Goal: Task Accomplishment & Management: Complete application form

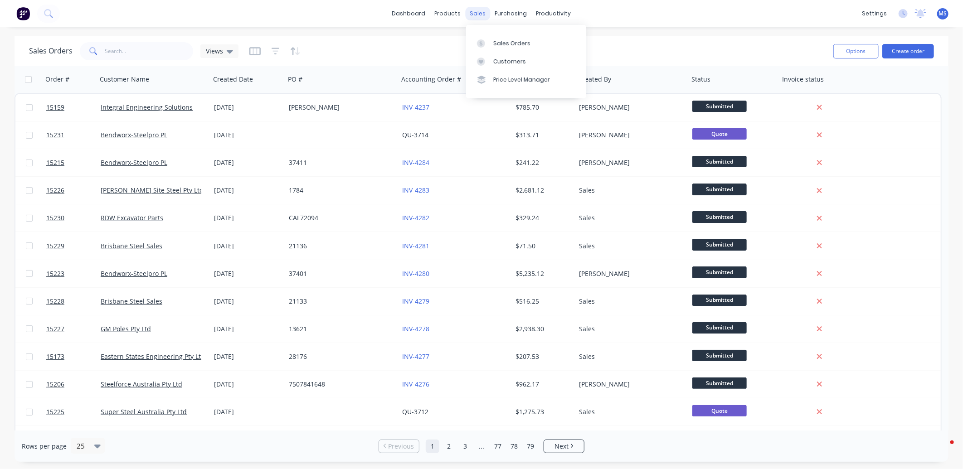
click at [475, 11] on div "sales" at bounding box center [478, 14] width 25 height 14
click at [515, 56] on link "Customers" at bounding box center [526, 62] width 120 height 18
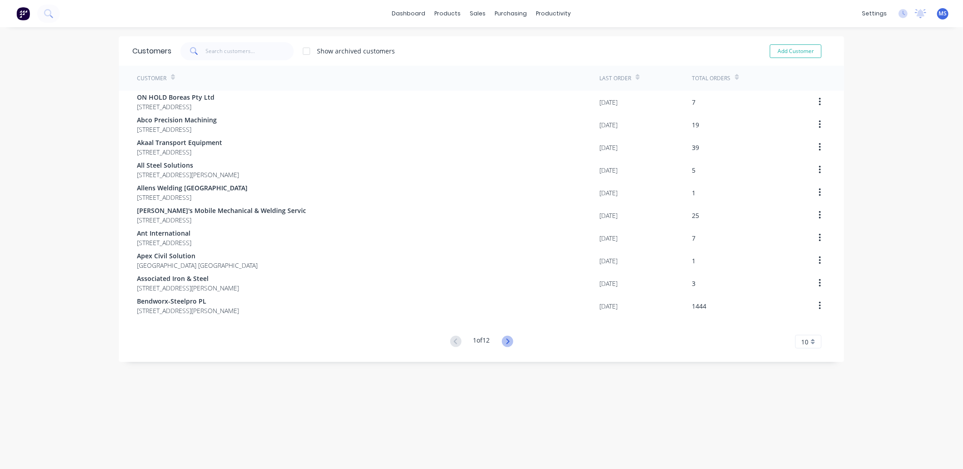
click at [506, 341] on icon at bounding box center [507, 341] width 3 height 5
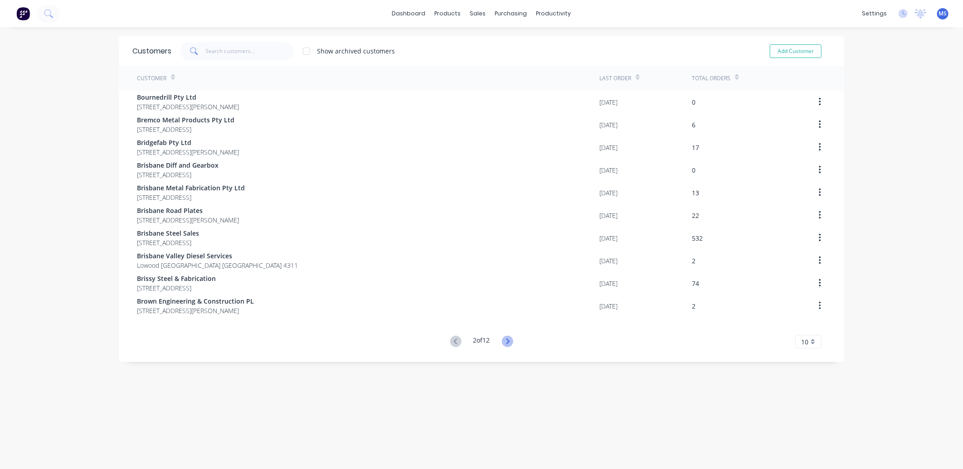
click at [506, 341] on icon at bounding box center [507, 341] width 3 height 5
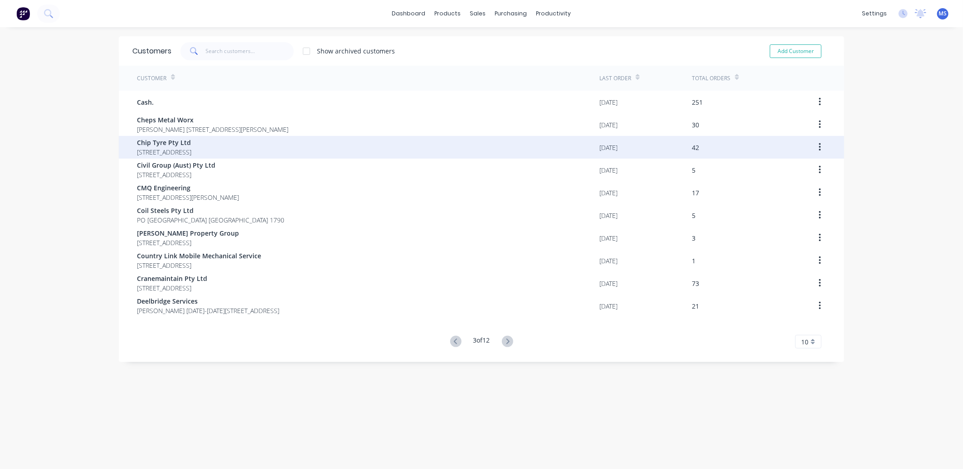
click at [191, 146] on span "Chip Tyre Pty Ltd" at bounding box center [164, 143] width 54 height 10
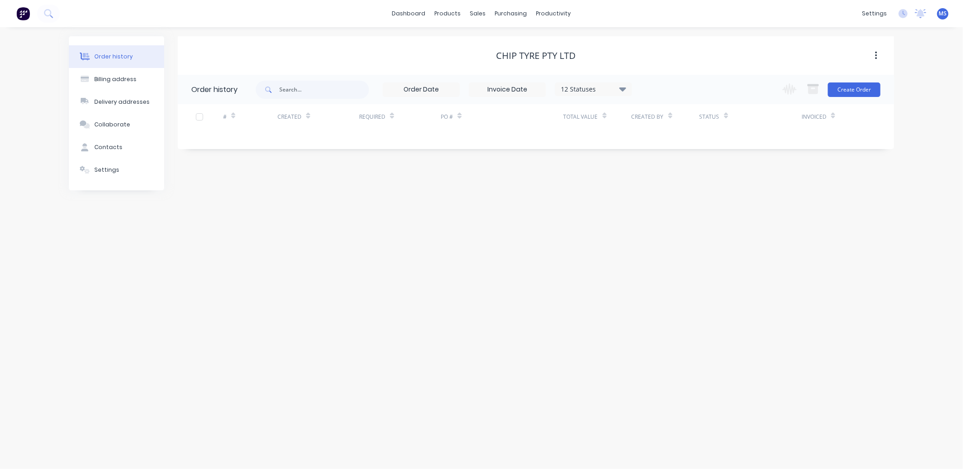
click at [622, 90] on icon at bounding box center [622, 89] width 7 height 4
click at [668, 194] on label at bounding box center [668, 194] width 0 height 0
click at [668, 199] on input "checkbox" at bounding box center [671, 198] width 7 height 9
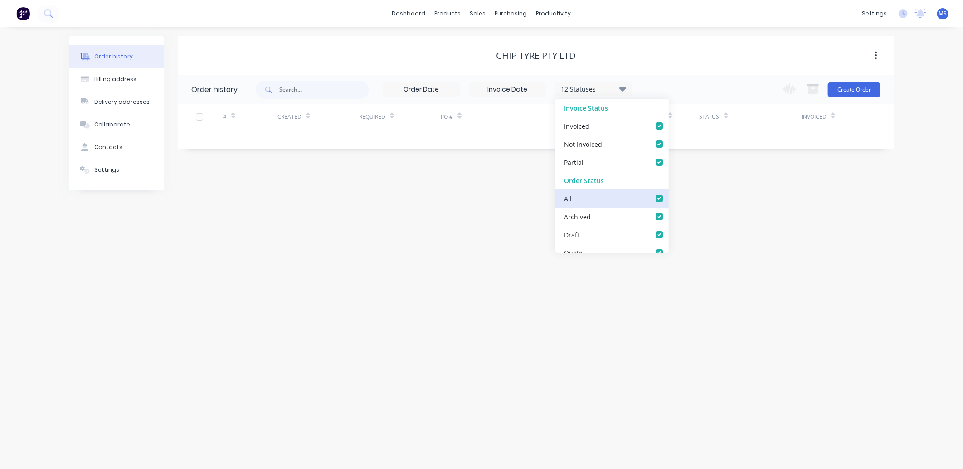
checkbox input "true"
drag, startPoint x: 748, startPoint y: 275, endPoint x: 755, endPoint y: 281, distance: 9.3
click at [753, 279] on div "Order history Billing address Delivery addresses Collaborate Contacts Settings …" at bounding box center [481, 248] width 963 height 442
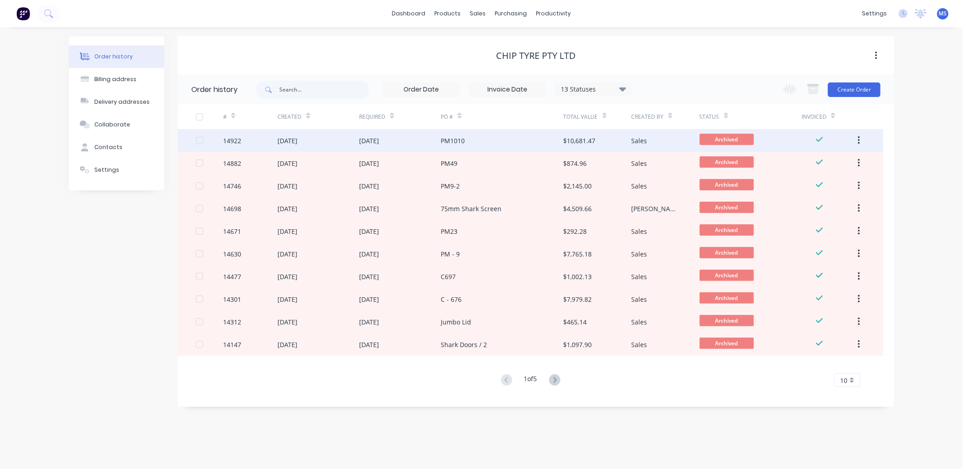
click at [501, 144] on div "PM1010" at bounding box center [502, 140] width 122 height 23
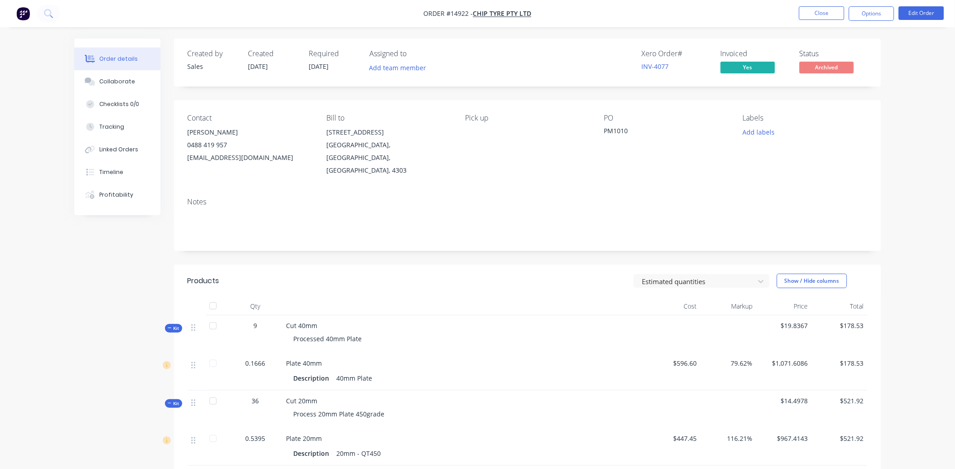
click at [831, 20] on li "Close" at bounding box center [821, 13] width 45 height 15
click at [827, 15] on button "Close" at bounding box center [821, 13] width 45 height 14
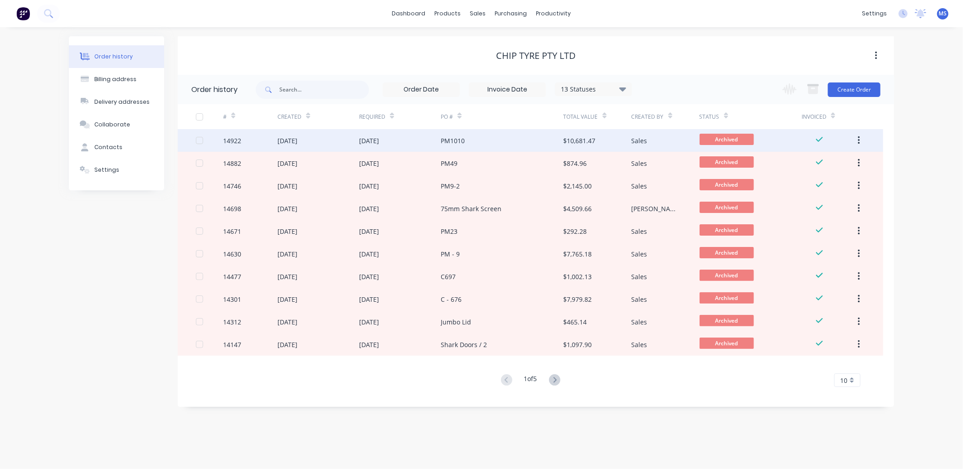
click at [339, 147] on div "[DATE]" at bounding box center [318, 140] width 82 height 23
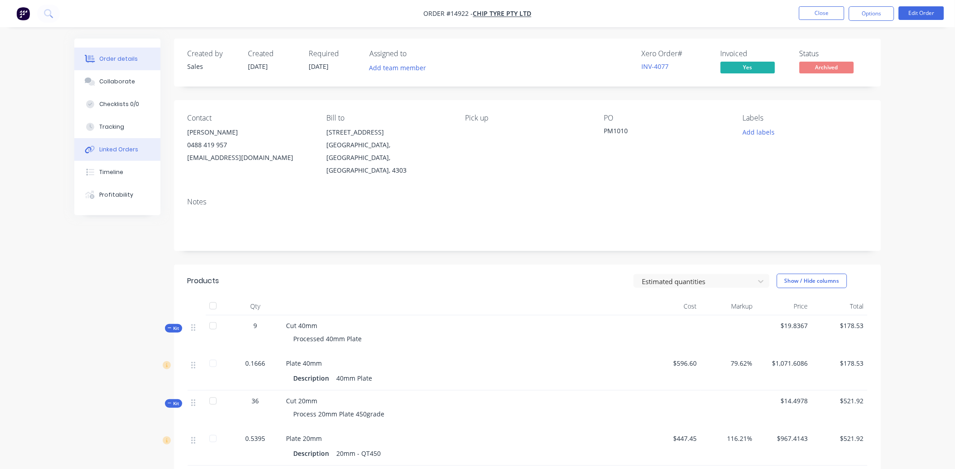
click at [131, 148] on div "Linked Orders" at bounding box center [118, 150] width 39 height 8
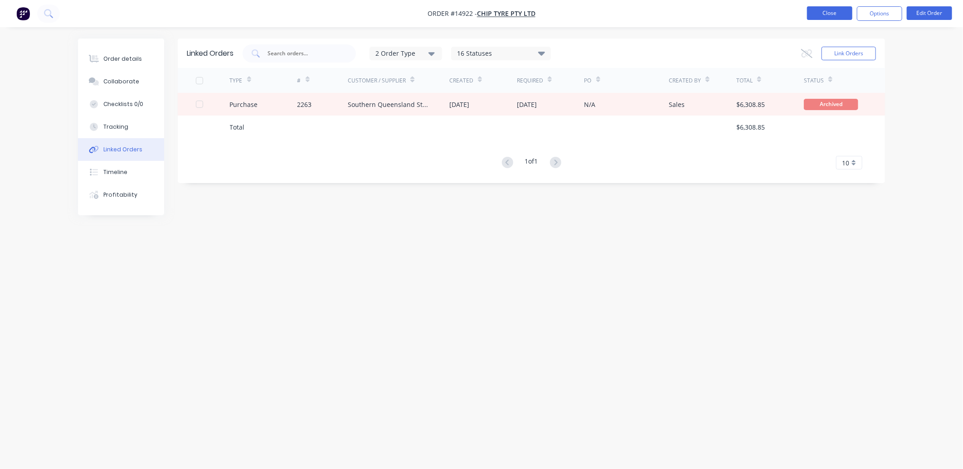
click at [840, 12] on button "Close" at bounding box center [829, 13] width 45 height 14
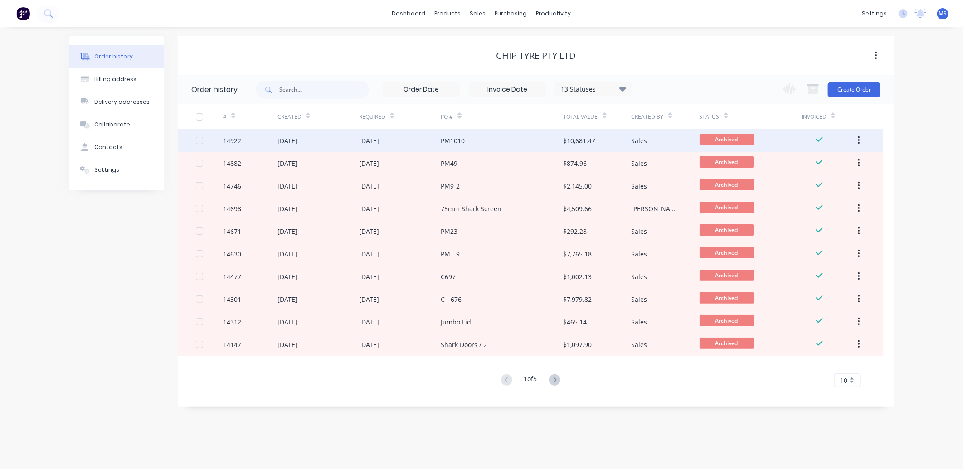
click at [510, 142] on div "PM1010" at bounding box center [502, 140] width 122 height 23
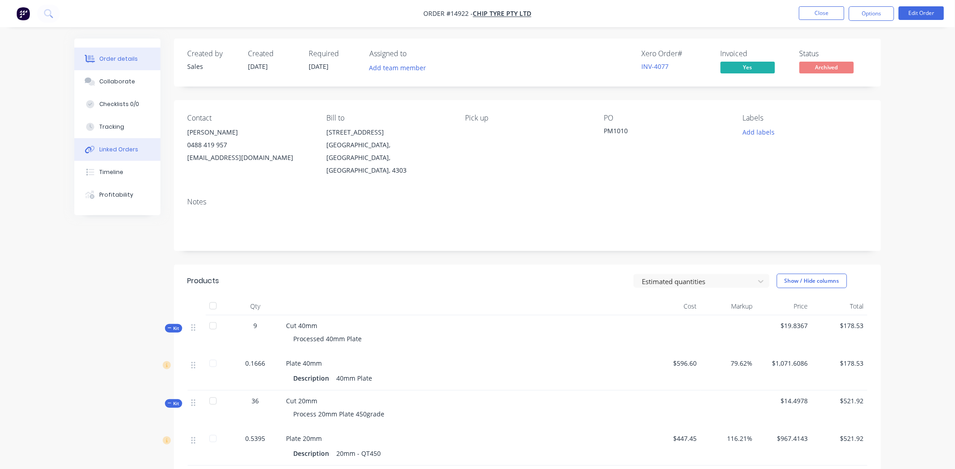
click at [124, 144] on button "Linked Orders" at bounding box center [117, 149] width 86 height 23
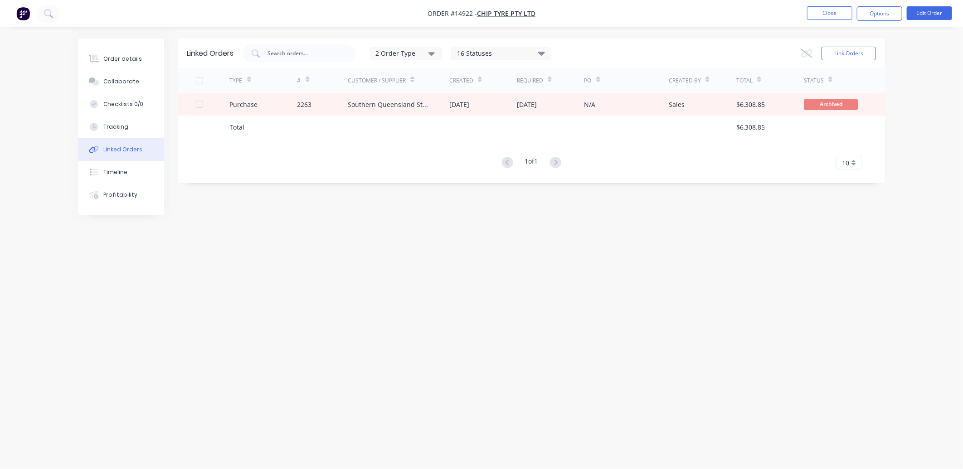
click at [603, 298] on div "Linked Orders 2 Order Type 16 Statuses Sales Order Status All Archived Draft Qu…" at bounding box center [481, 218] width 807 height 358
click at [110, 57] on div "Order details" at bounding box center [122, 59] width 39 height 8
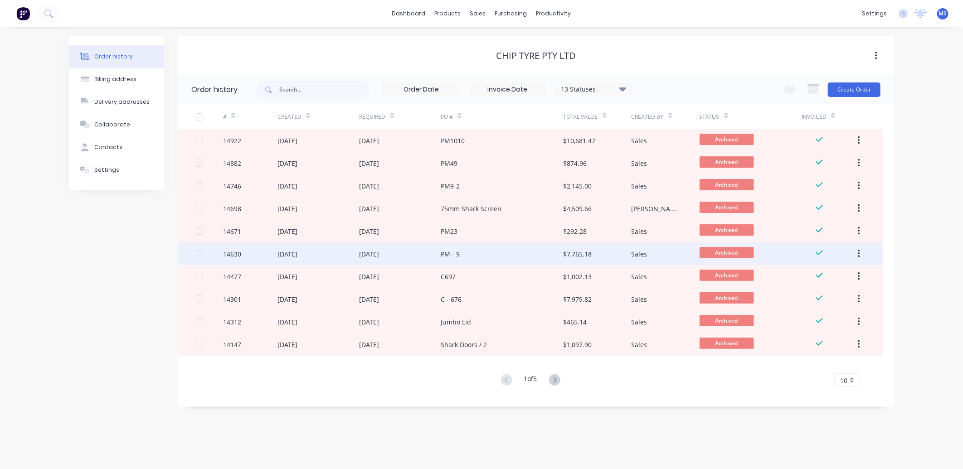
click at [568, 257] on div "$7,765.18" at bounding box center [577, 254] width 29 height 10
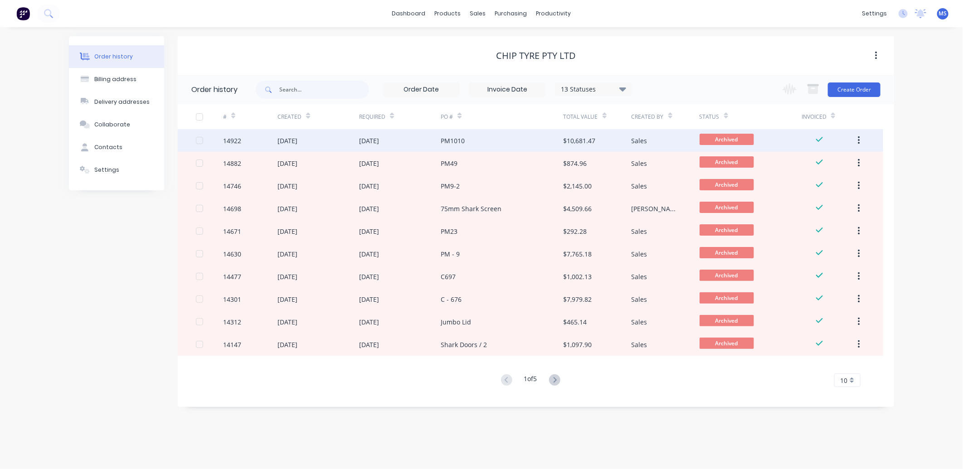
click at [580, 135] on div "$10,681.47" at bounding box center [597, 140] width 68 height 23
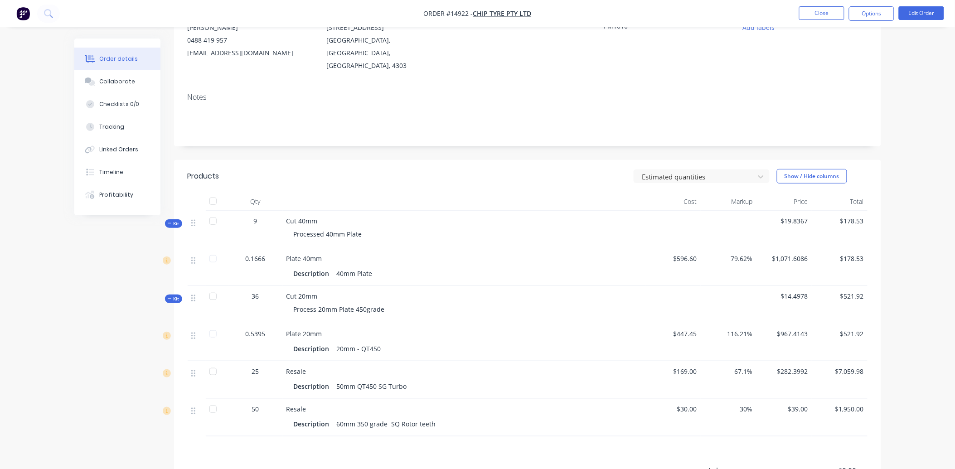
scroll to position [134, 0]
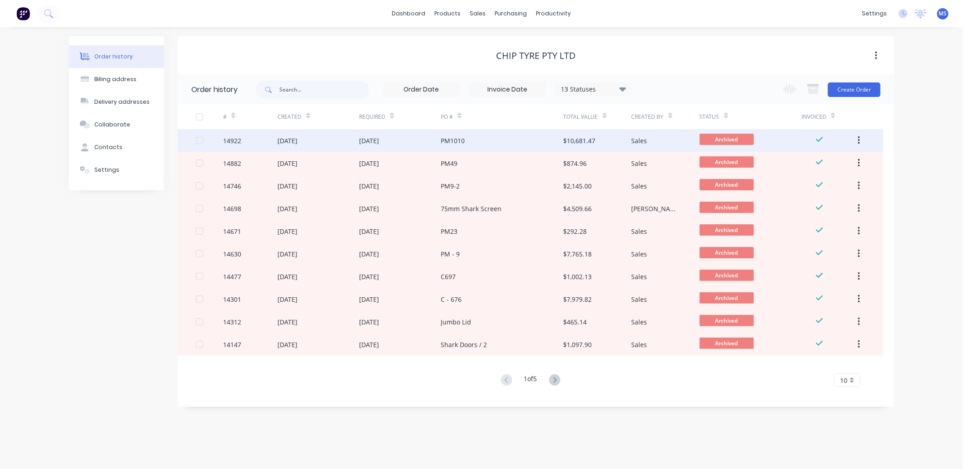
click at [560, 140] on div "PM1010" at bounding box center [502, 140] width 122 height 23
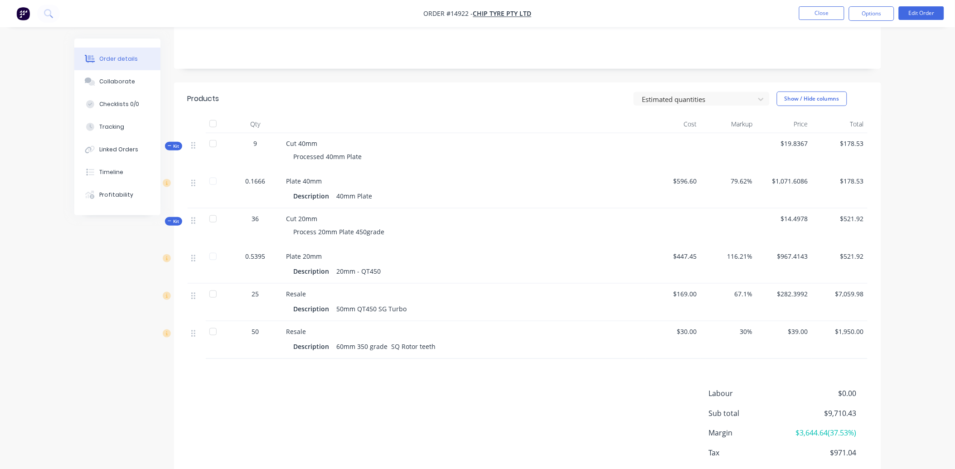
scroll to position [201, 0]
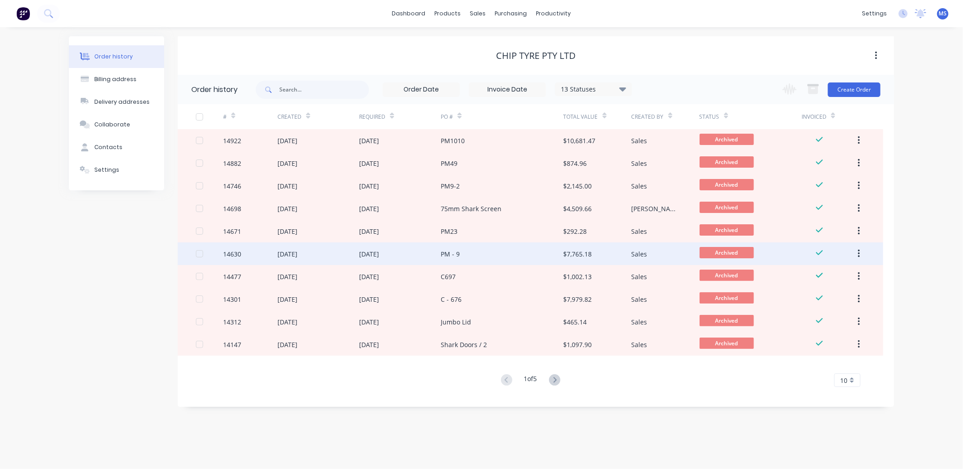
click at [608, 256] on div "$7,765.18" at bounding box center [597, 254] width 68 height 23
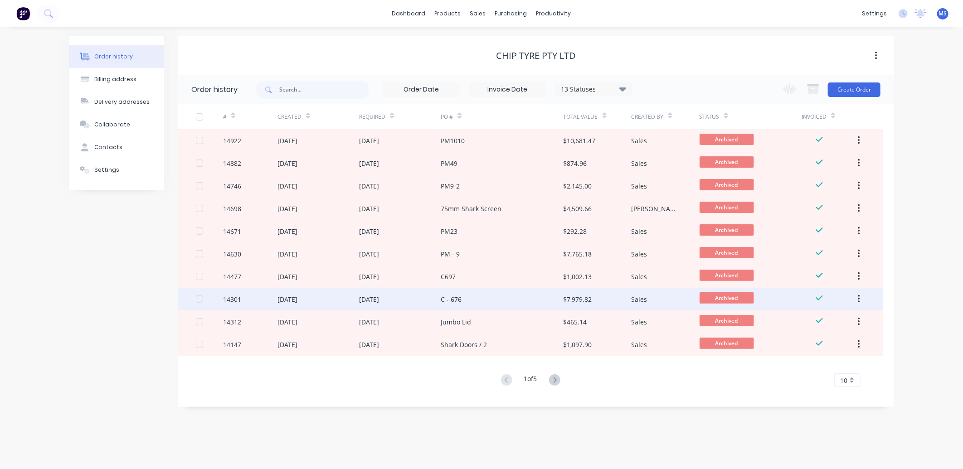
click at [586, 300] on div "$7,979.82" at bounding box center [577, 300] width 29 height 10
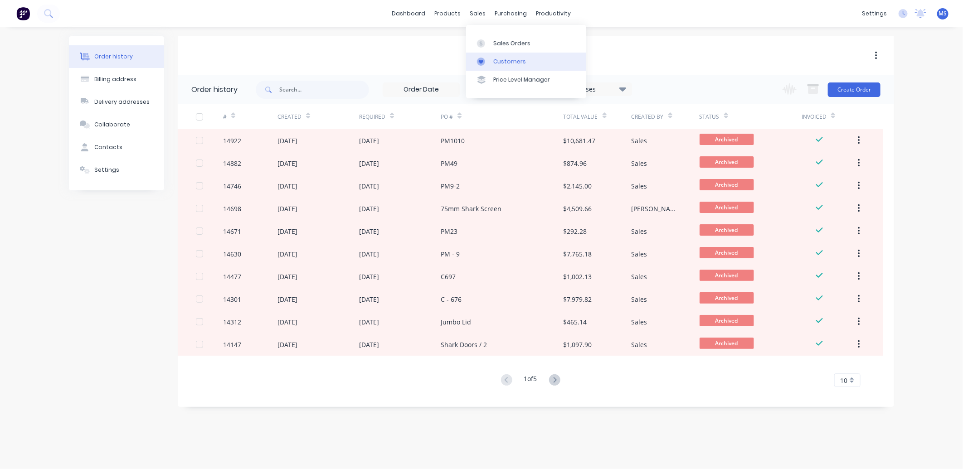
click at [529, 67] on link "Customers" at bounding box center [526, 62] width 120 height 18
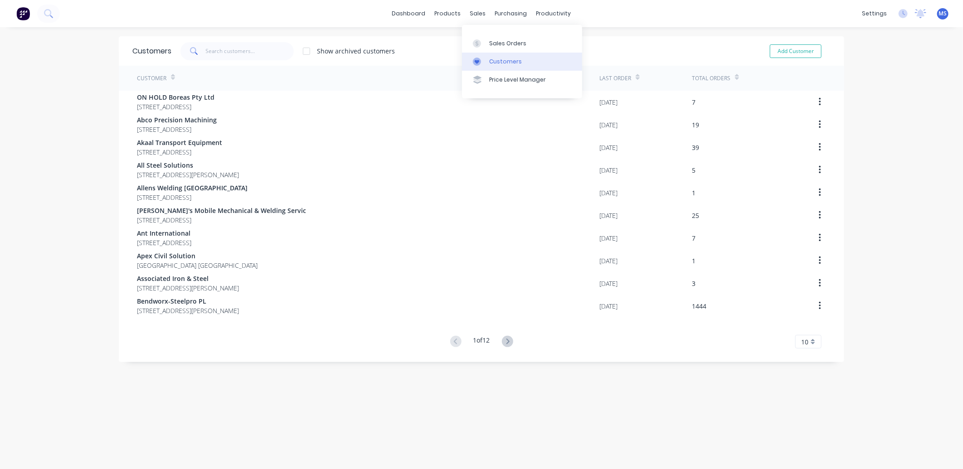
click at [509, 67] on link "Customers" at bounding box center [522, 62] width 120 height 18
click at [502, 342] on icon at bounding box center [507, 341] width 11 height 11
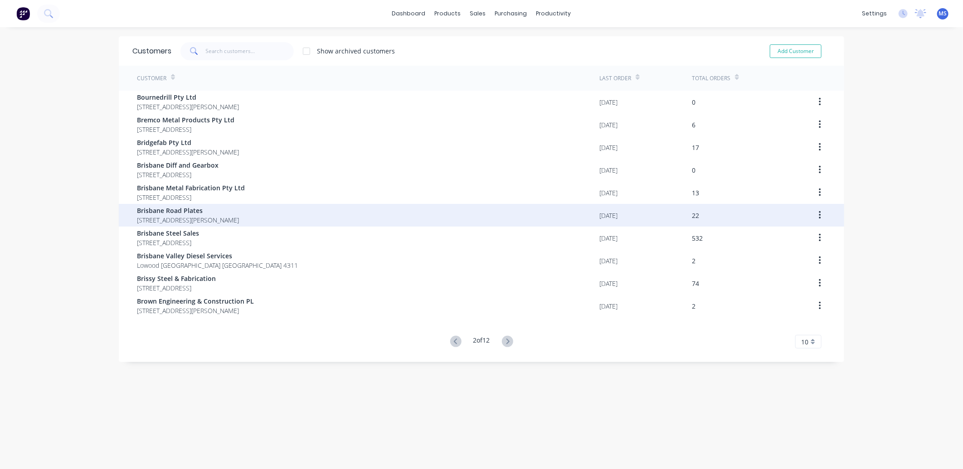
click at [203, 209] on span "Brisbane Road Plates" at bounding box center [188, 211] width 102 height 10
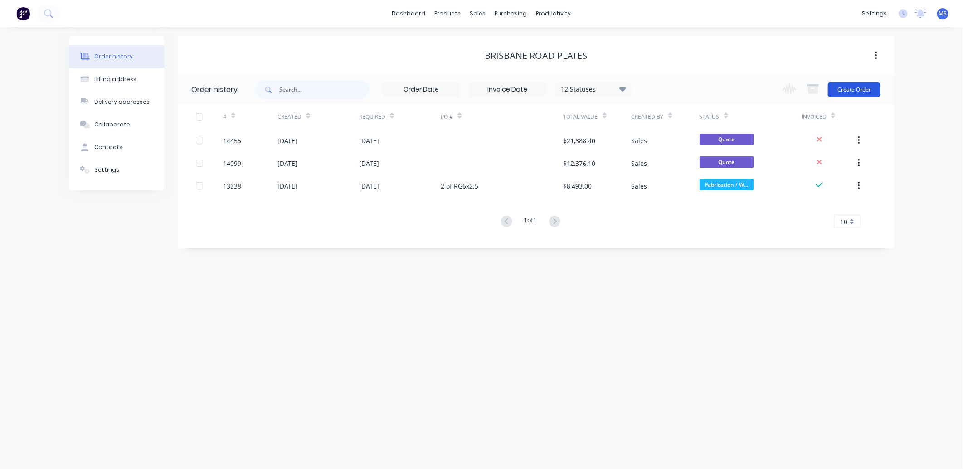
click at [851, 92] on button "Create Order" at bounding box center [854, 90] width 53 height 15
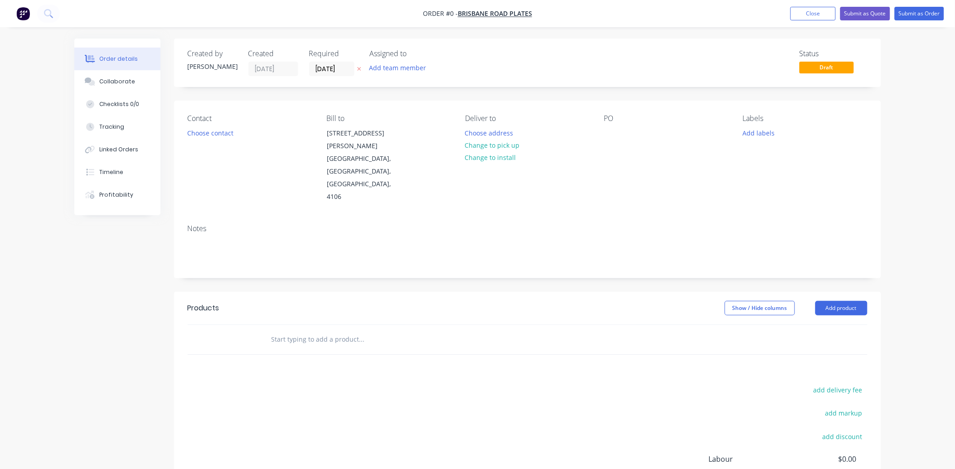
click at [313, 330] on input "text" at bounding box center [361, 339] width 181 height 18
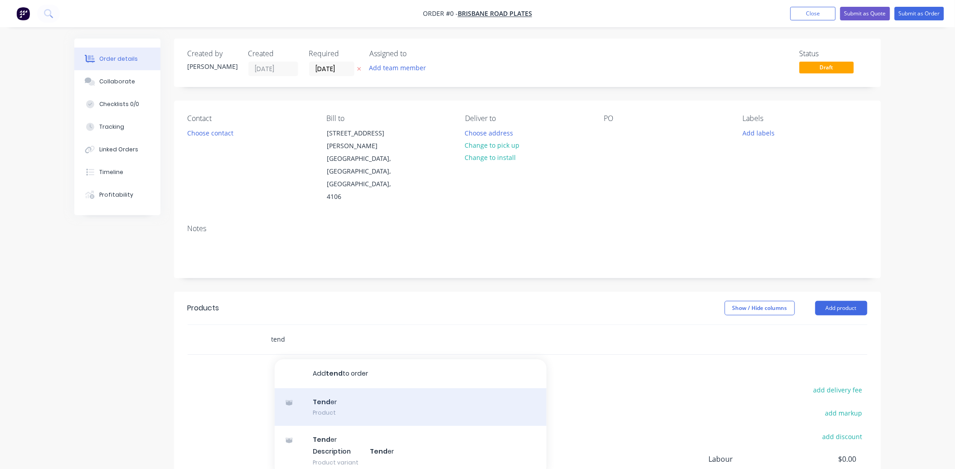
type input "tend"
click at [329, 389] on div "Tend er Product" at bounding box center [411, 408] width 272 height 38
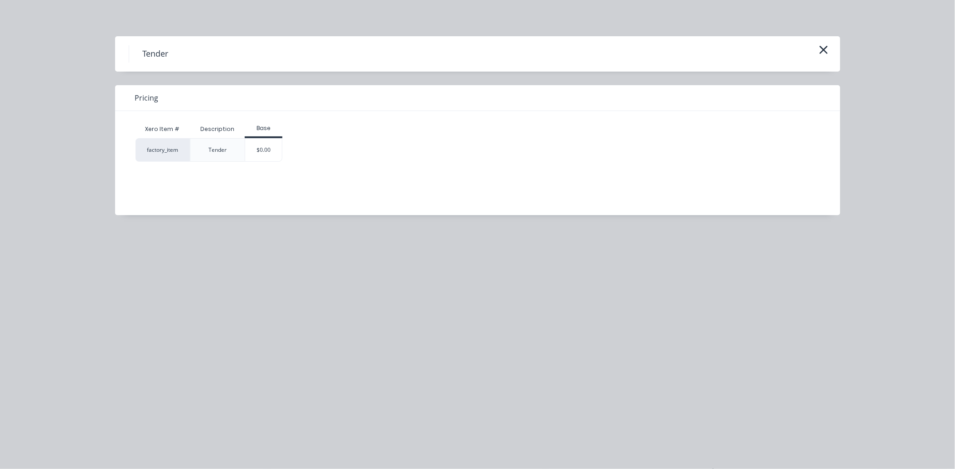
click at [262, 152] on div "$0.00" at bounding box center [263, 150] width 37 height 23
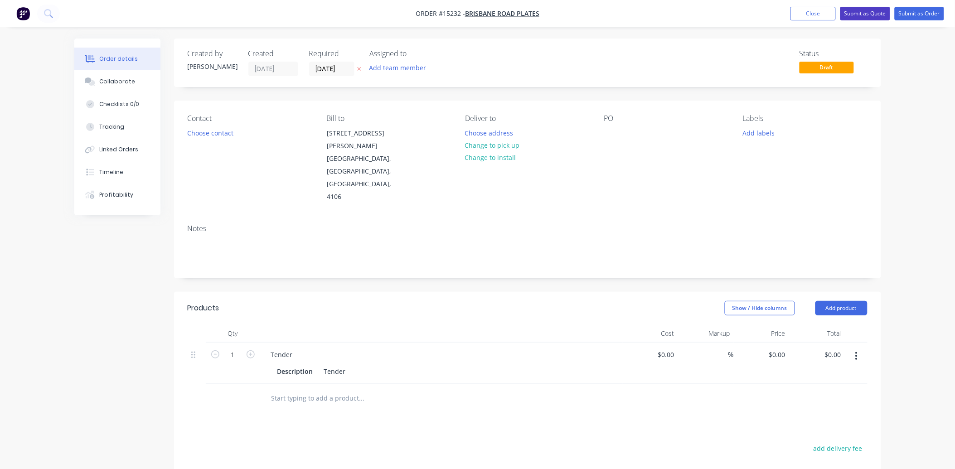
click at [883, 15] on button "Submit as Quote" at bounding box center [865, 14] width 50 height 14
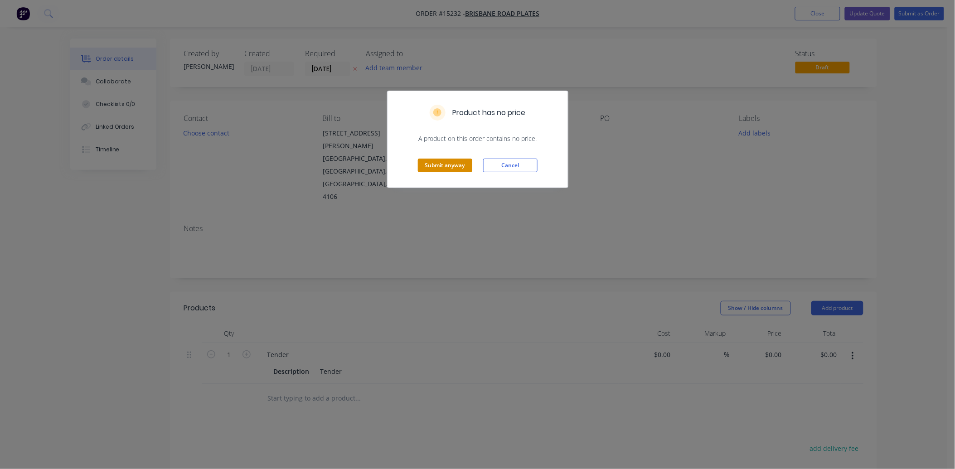
click at [443, 169] on button "Submit anyway" at bounding box center [445, 166] width 54 height 14
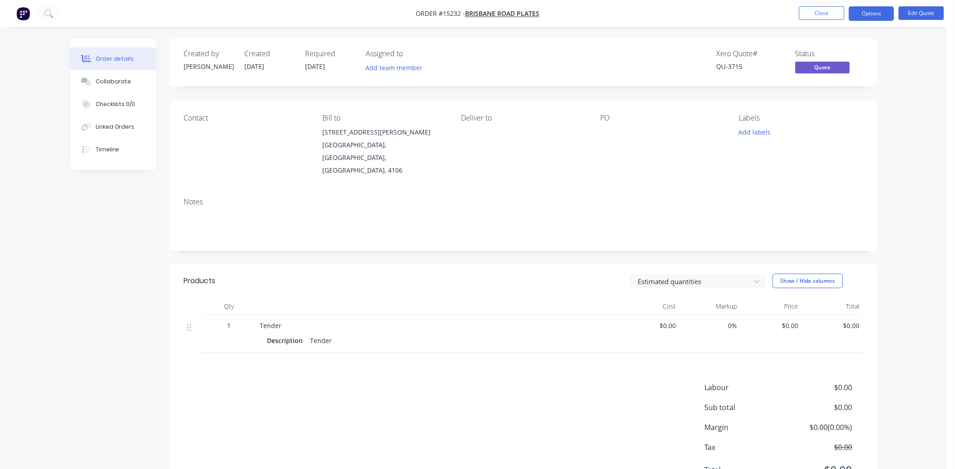
click at [917, 21] on nav "Order #15232 - Brisbane Road Plates Close Options Edit Quote" at bounding box center [477, 13] width 955 height 27
click at [914, 12] on button "Edit Quote" at bounding box center [921, 13] width 45 height 14
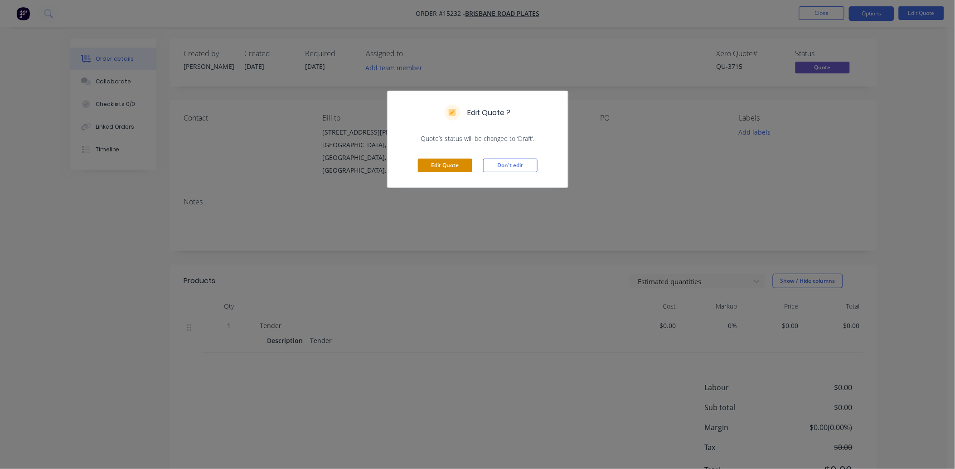
click at [465, 168] on button "Edit Quote" at bounding box center [445, 166] width 54 height 14
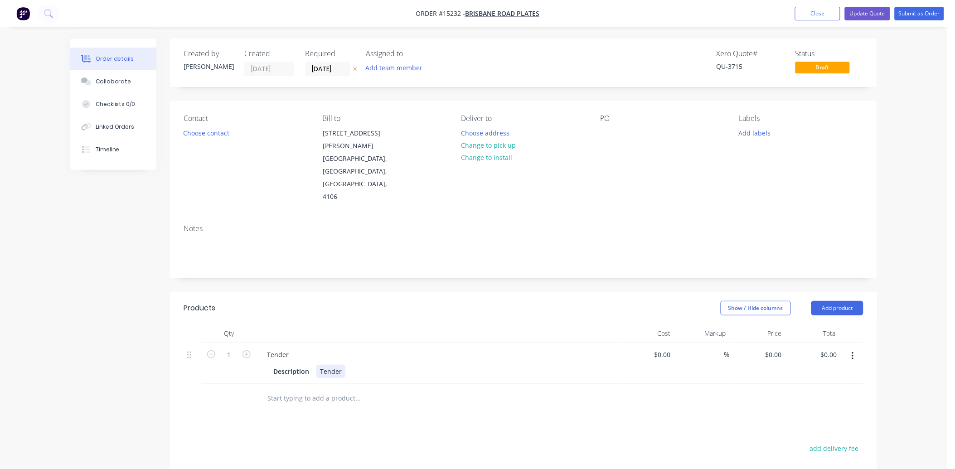
click at [338, 365] on div "Tender" at bounding box center [330, 371] width 29 height 13
drag, startPoint x: 341, startPoint y: 335, endPoint x: 304, endPoint y: 337, distance: 37.3
click at [306, 365] on div "Description Tender" at bounding box center [436, 371] width 332 height 13
paste div
click at [837, 348] on input "$0.00" at bounding box center [830, 354] width 21 height 13
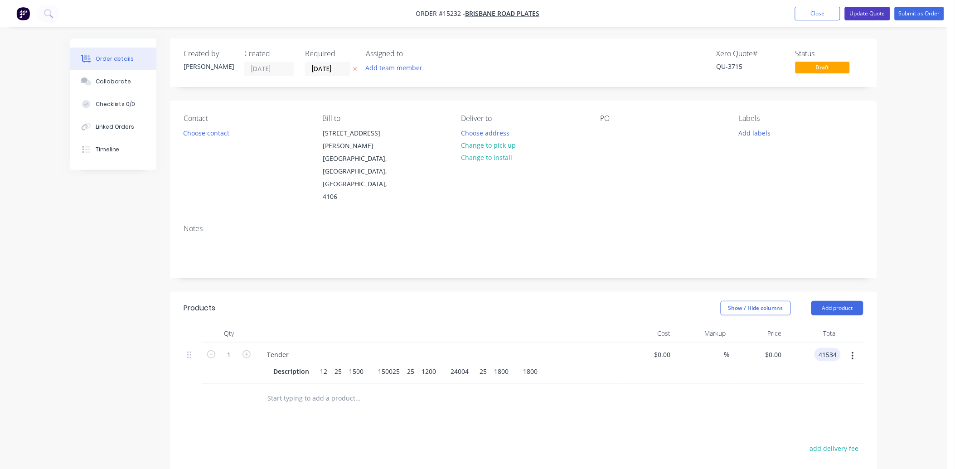
type input "41534"
type input "$41,534.00"
click at [810, 11] on button "Close" at bounding box center [817, 14] width 45 height 14
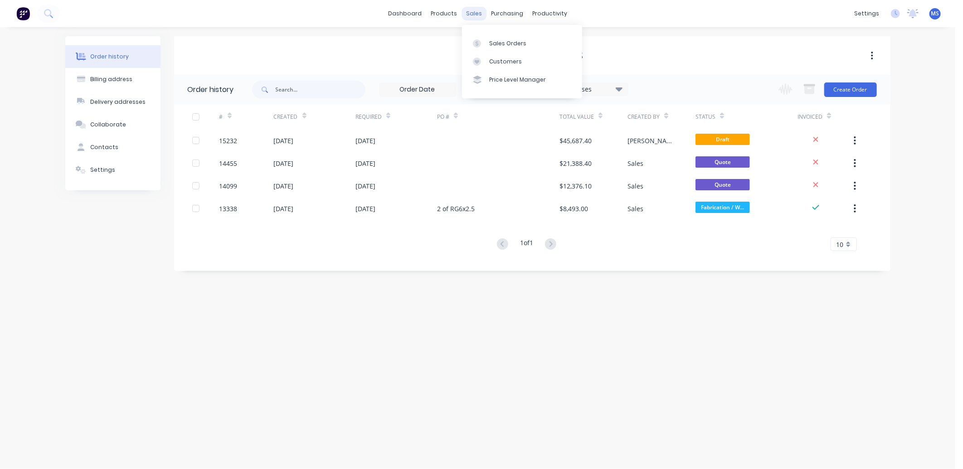
click at [473, 16] on div "sales" at bounding box center [473, 14] width 25 height 14
click at [817, 373] on div "Order history Billing address Delivery addresses Collaborate Contacts Settings …" at bounding box center [477, 248] width 955 height 442
click at [505, 62] on div "Customers" at bounding box center [505, 62] width 33 height 8
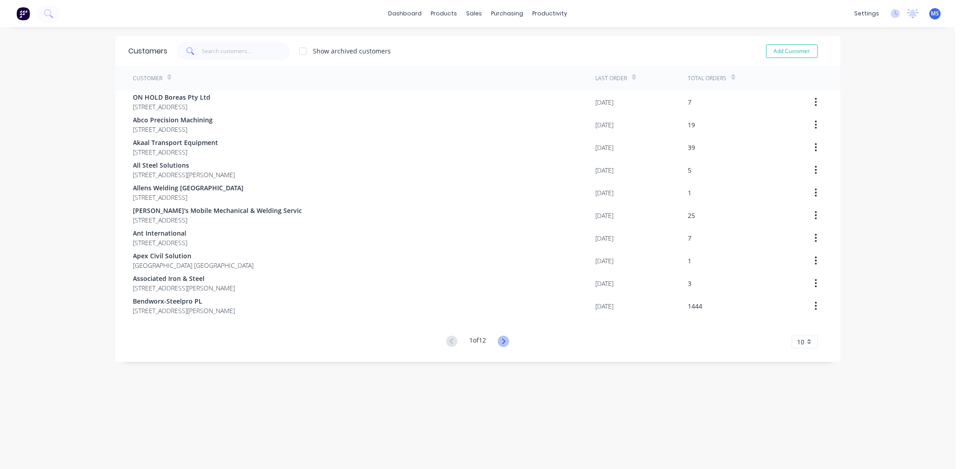
click at [502, 346] on icon at bounding box center [503, 341] width 11 height 11
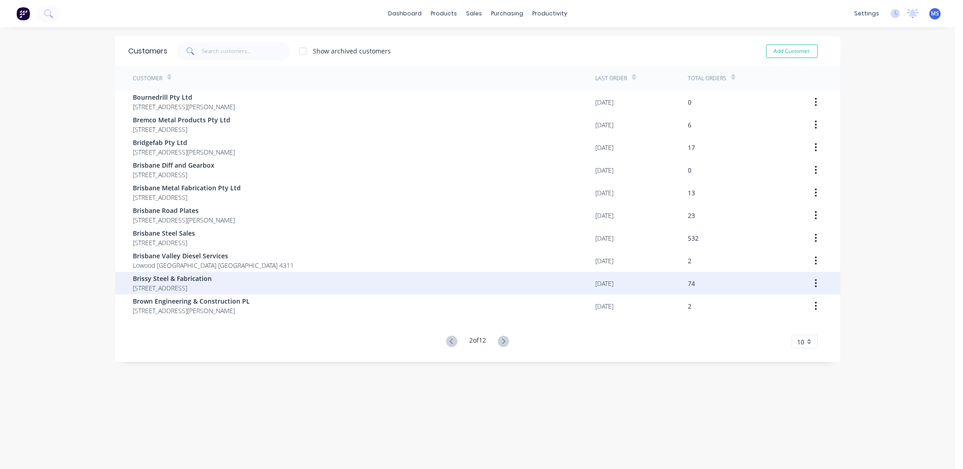
click at [199, 277] on span "Brissy Steel & Fabrication" at bounding box center [172, 279] width 79 height 10
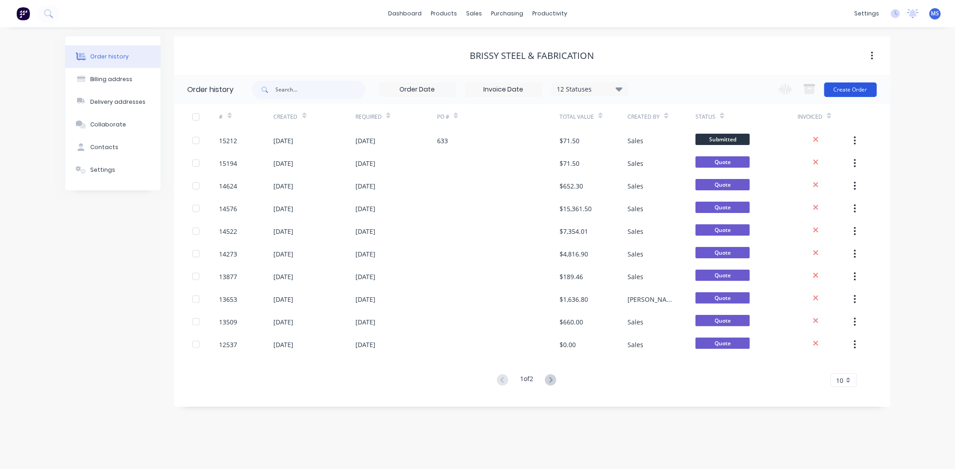
click at [860, 92] on button "Create Order" at bounding box center [850, 90] width 53 height 15
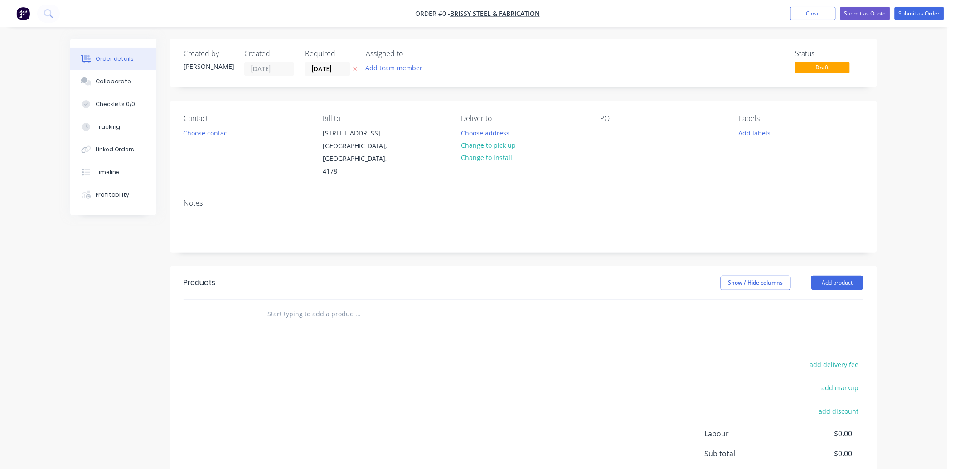
click at [309, 310] on input "text" at bounding box center [357, 314] width 181 height 18
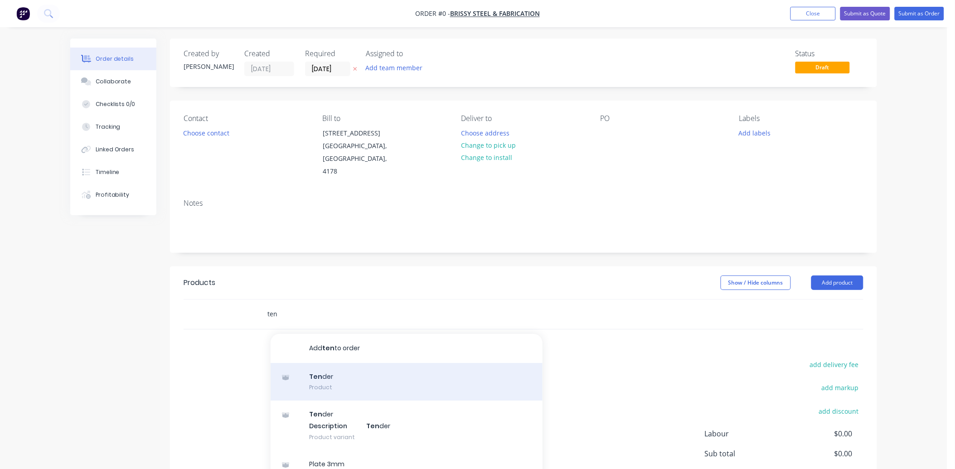
type input "ten"
click at [339, 384] on div "Ten der Product" at bounding box center [407, 382] width 272 height 38
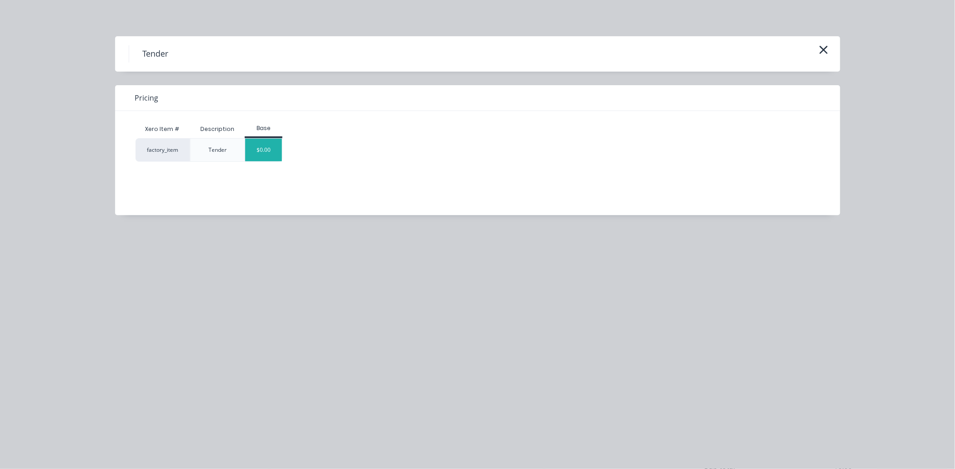
click at [260, 146] on div "$0.00" at bounding box center [263, 150] width 37 height 23
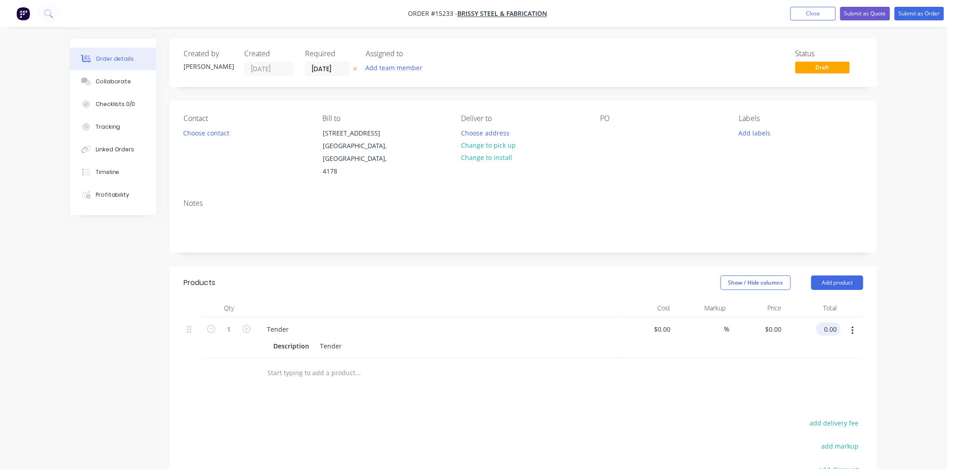
click at [832, 329] on input "0.00" at bounding box center [830, 329] width 21 height 13
type input "277"
type input "$277.00"
click at [873, 15] on button "Submit as Quote" at bounding box center [865, 14] width 50 height 14
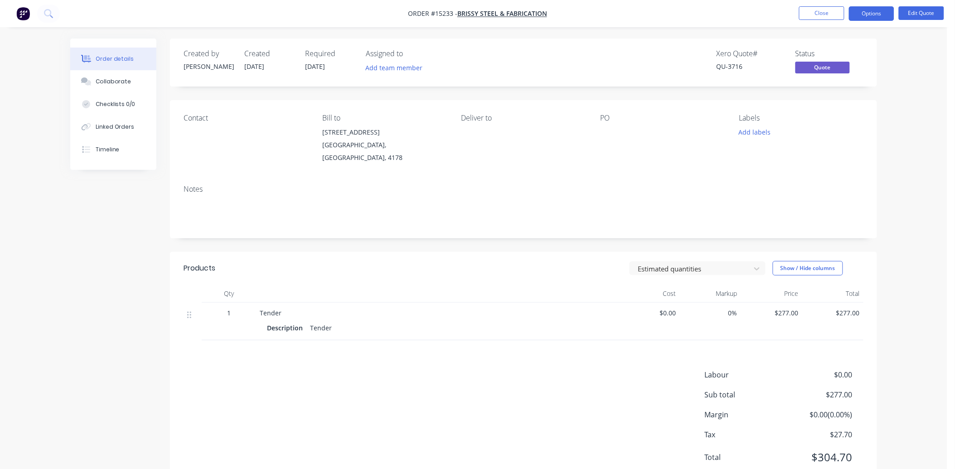
click at [831, 15] on button "Close" at bounding box center [821, 13] width 45 height 14
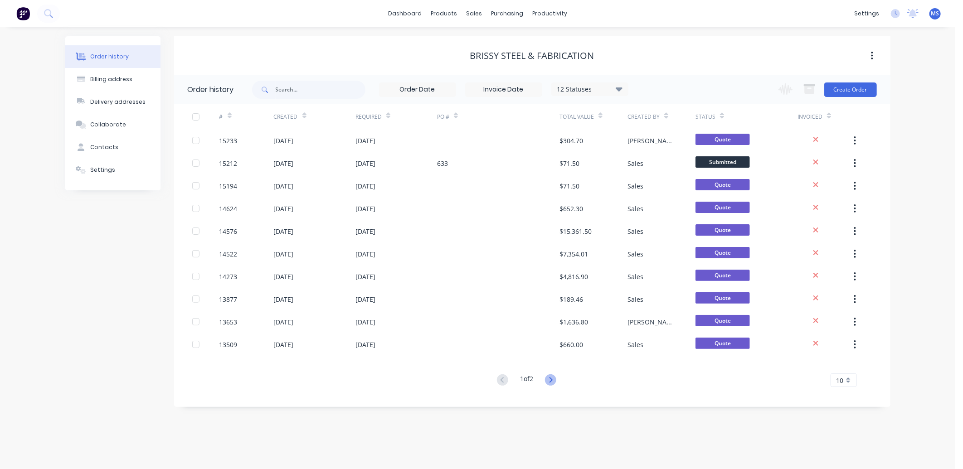
click at [549, 376] on icon at bounding box center [550, 379] width 11 height 11
